Goal: Task Accomplishment & Management: Use online tool/utility

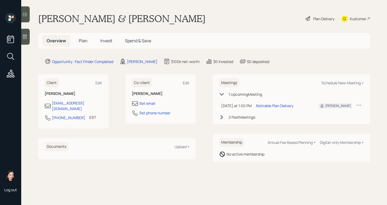
click at [29, 34] on div at bounding box center [25, 37] width 8 height 16
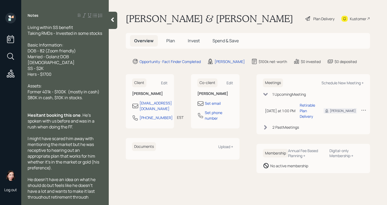
scroll to position [7, 0]
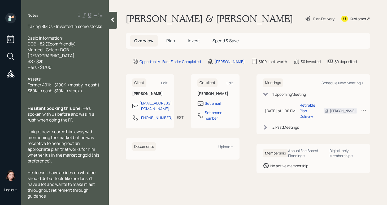
click at [29, 25] on span "Living within SS benefit Taking RMDs - Invested in some stocks" at bounding box center [65, 24] width 75 height 12
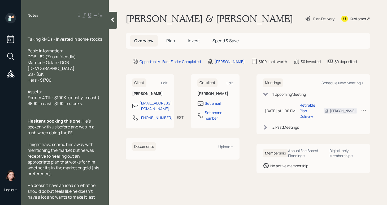
click at [55, 30] on div "Living within SS benefit Taking RMDs - Invested in some stocks Basic Informatio…" at bounding box center [65, 115] width 75 height 193
click at [63, 24] on div "Living within SS benefit" at bounding box center [65, 22] width 75 height 6
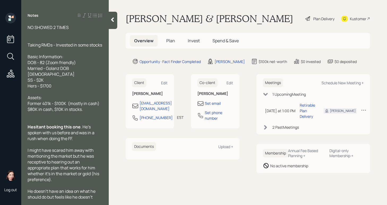
click at [29, 28] on span "Living within SS benefit NO SHOWED 2 TIMES" at bounding box center [50, 25] width 45 height 12
click at [28, 28] on span "Living within SS benefit NO SHOWED 2 TIMES" at bounding box center [50, 25] width 45 height 12
click at [71, 28] on span "Living within SS benefit **NO SHOWED 2 TIMES" at bounding box center [50, 25] width 45 height 12
